Goal: Use online tool/utility: Utilize a website feature to perform a specific function

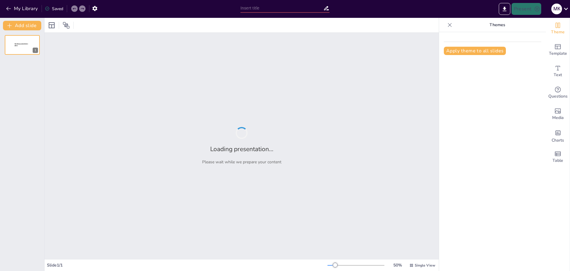
type input "Imported situacion 2 enfermeria.pptx"
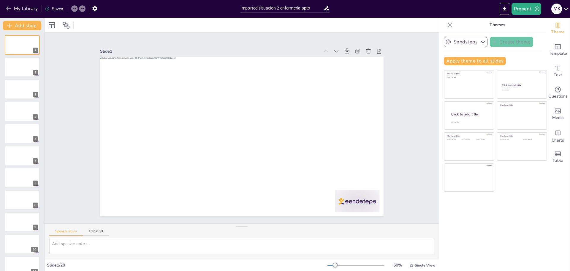
click at [480, 43] on icon "button" at bounding box center [483, 42] width 6 height 6
click at [557, 50] on span "Template" at bounding box center [558, 53] width 18 height 7
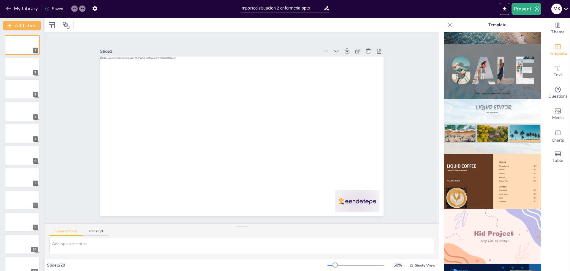
scroll to position [356, 0]
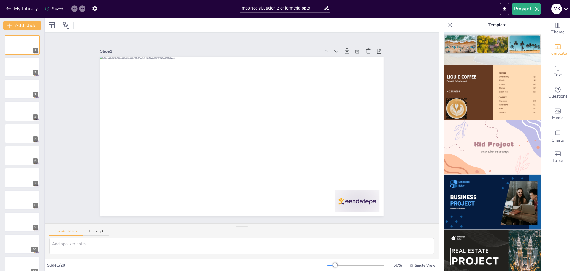
click at [506, 140] on img at bounding box center [492, 146] width 97 height 55
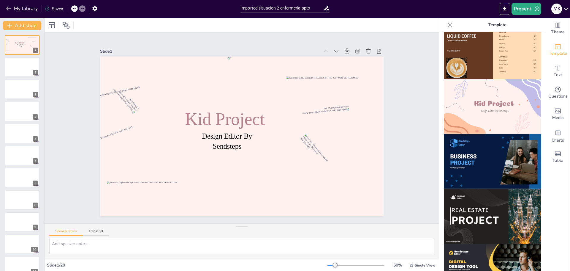
scroll to position [427, 0]
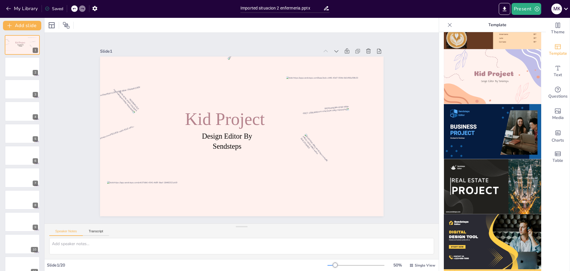
click at [508, 127] on img at bounding box center [492, 131] width 97 height 55
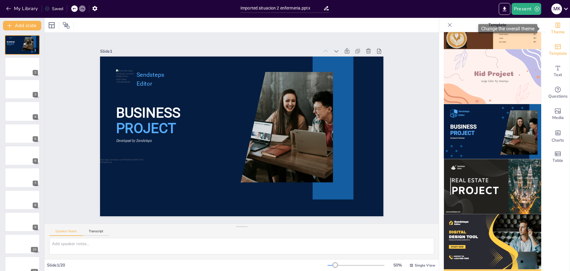
click at [554, 29] on span "Theme" at bounding box center [558, 32] width 14 height 7
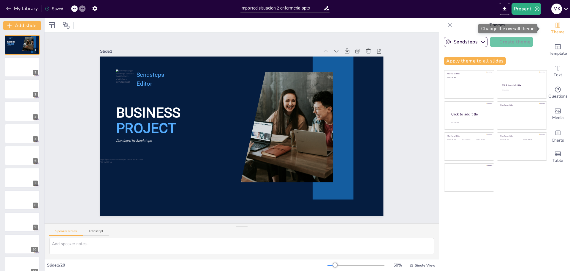
click at [552, 30] on span "Theme" at bounding box center [558, 32] width 14 height 7
click at [555, 28] on icon "Change the overall theme" at bounding box center [558, 25] width 7 height 7
click at [480, 59] on button "Apply theme to all slides" at bounding box center [475, 61] width 62 height 8
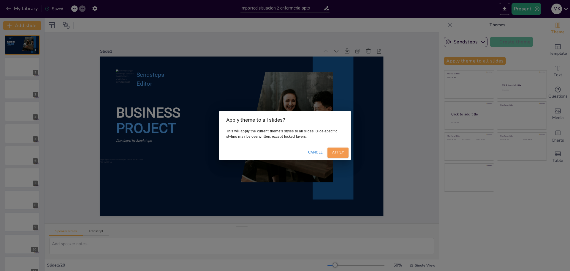
click at [339, 153] on button "Apply" at bounding box center [338, 152] width 21 height 10
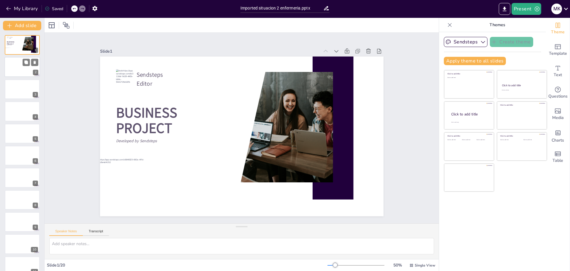
click at [25, 70] on div at bounding box center [22, 67] width 36 height 20
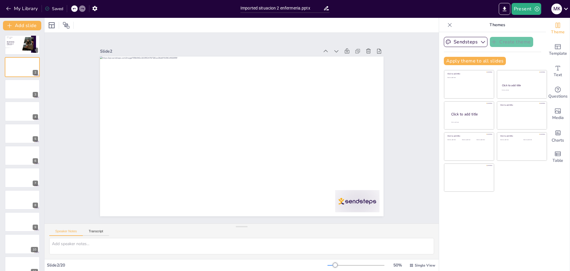
click at [74, 10] on icon at bounding box center [74, 9] width 4 height 4
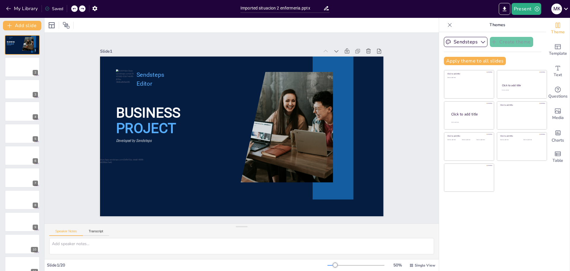
click at [74, 10] on icon at bounding box center [74, 9] width 4 height 4
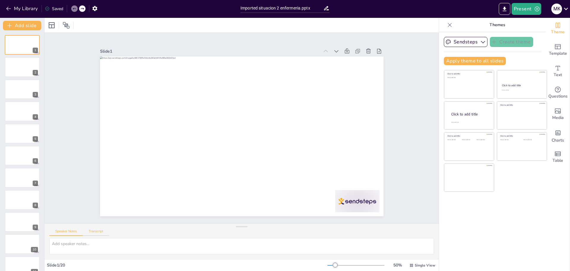
click at [94, 232] on button "Transcript" at bounding box center [96, 232] width 26 height 7
click at [68, 26] on icon at bounding box center [66, 25] width 7 height 7
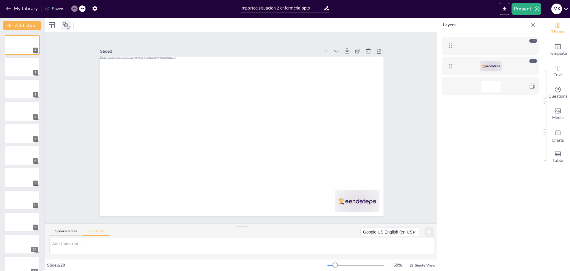
click at [68, 26] on icon at bounding box center [66, 25] width 7 height 7
click at [477, 66] on div at bounding box center [491, 66] width 69 height 11
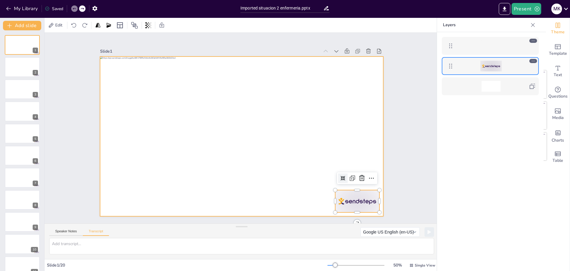
click at [491, 46] on div at bounding box center [491, 45] width 19 height 11
